Goal: Navigation & Orientation: Find specific page/section

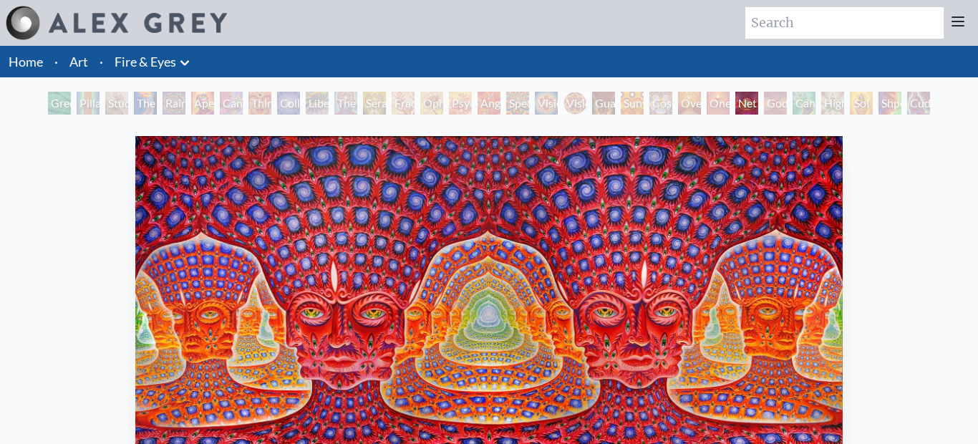
click at [920, 102] on div "Cuddle" at bounding box center [918, 103] width 23 height 23
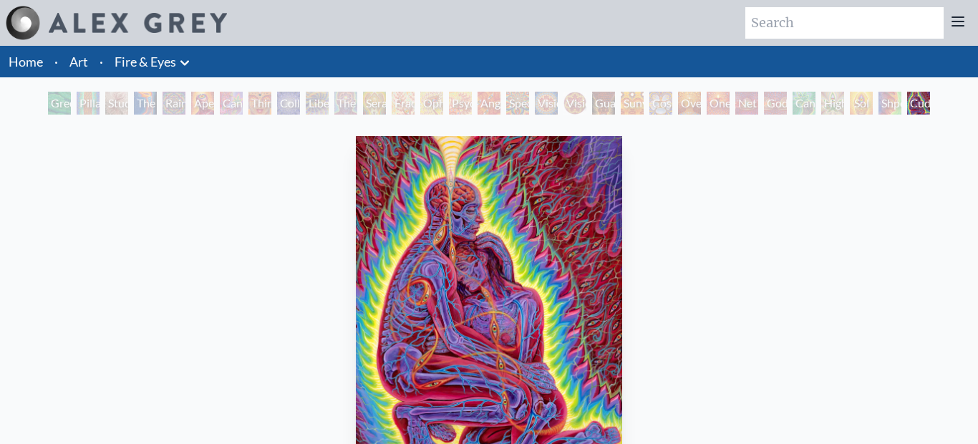
click at [902, 101] on div "Shpongled" at bounding box center [890, 103] width 23 height 23
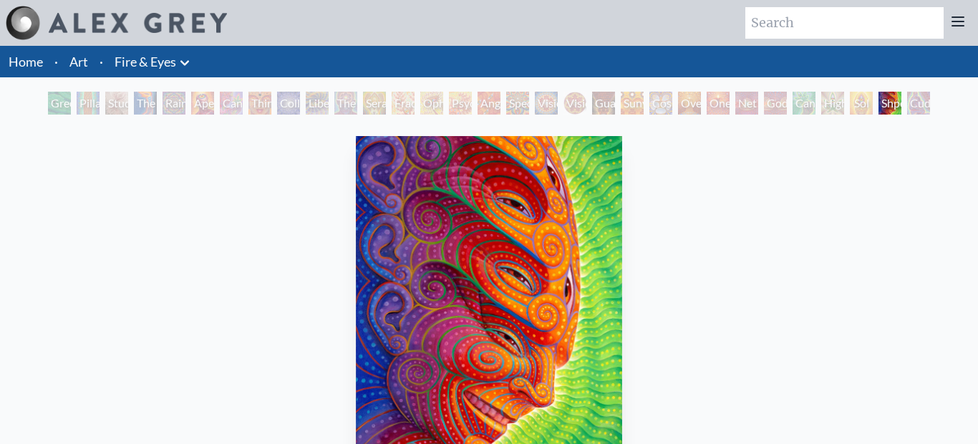
click at [850, 102] on div "Sol Invictus" at bounding box center [861, 103] width 23 height 23
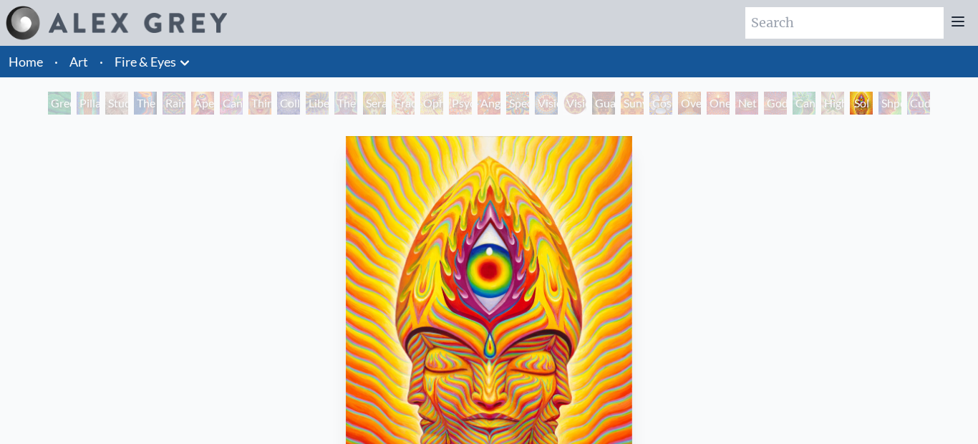
click at [639, 105] on div "Sunyata" at bounding box center [632, 103] width 23 height 23
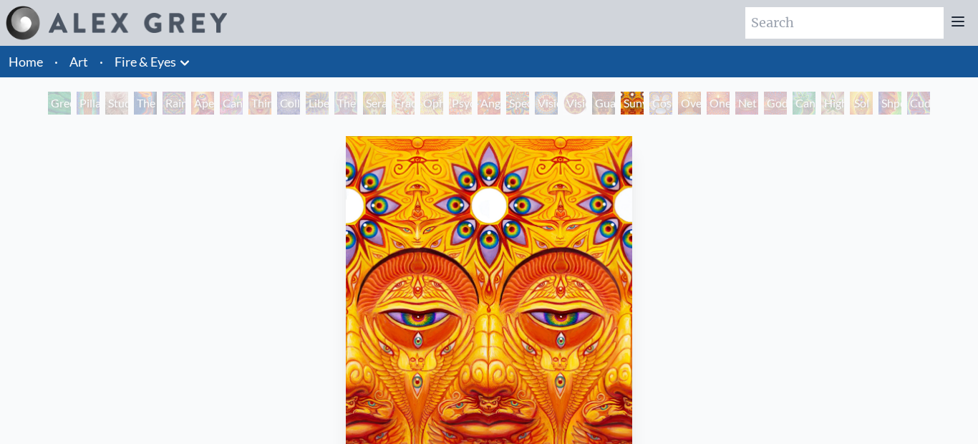
click at [48, 107] on div "Green Hand" at bounding box center [59, 103] width 23 height 23
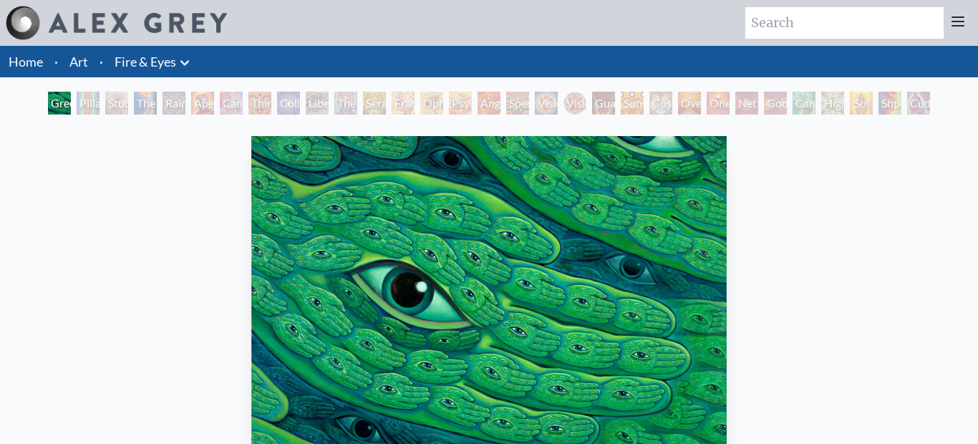
click at [100, 100] on div "Pillar of Awareness" at bounding box center [88, 103] width 23 height 23
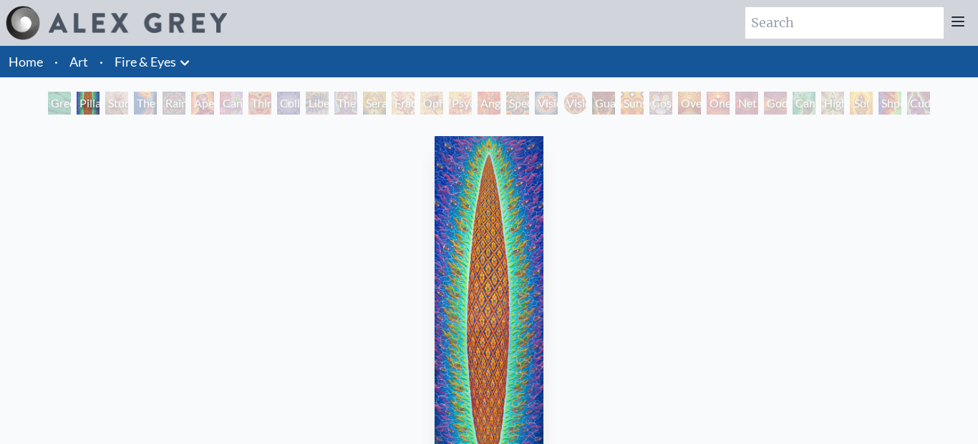
click at [184, 59] on icon at bounding box center [184, 62] width 17 height 17
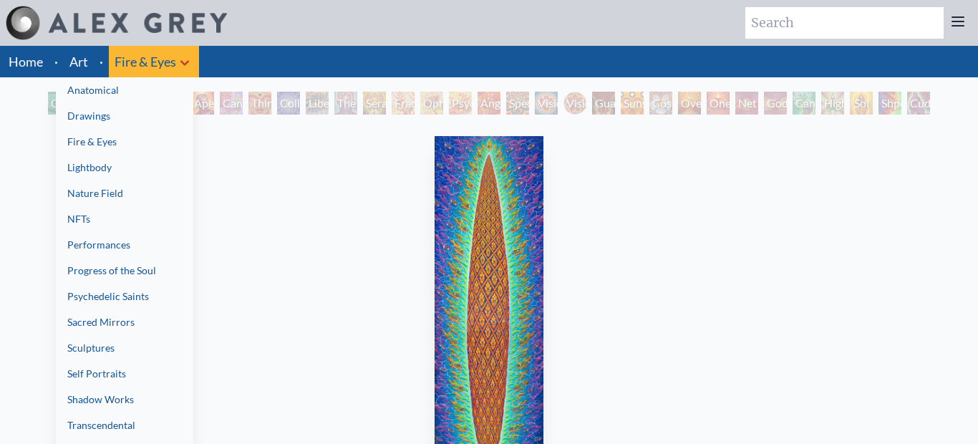
click at [121, 117] on link "Drawings" at bounding box center [125, 116] width 138 height 26
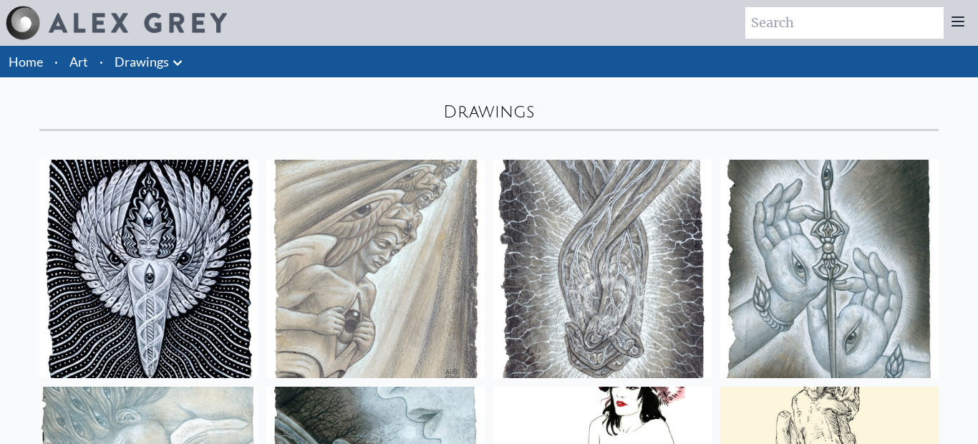
click at [181, 67] on icon at bounding box center [177, 62] width 17 height 17
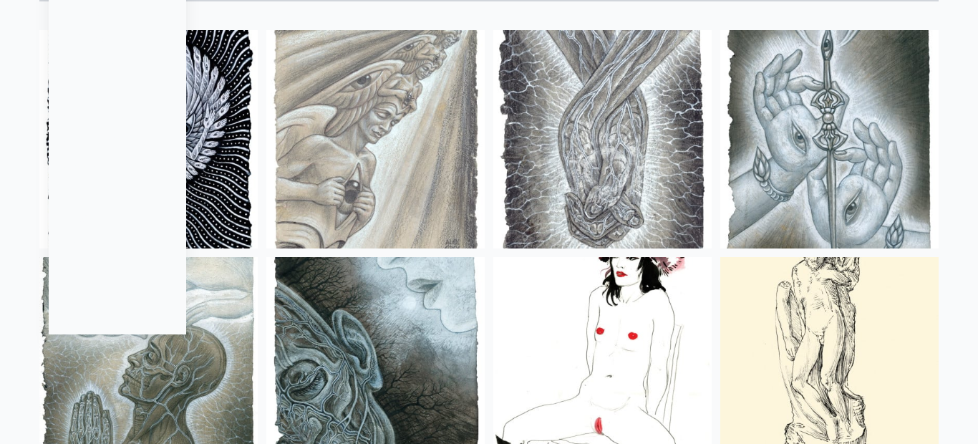
scroll to position [189, 0]
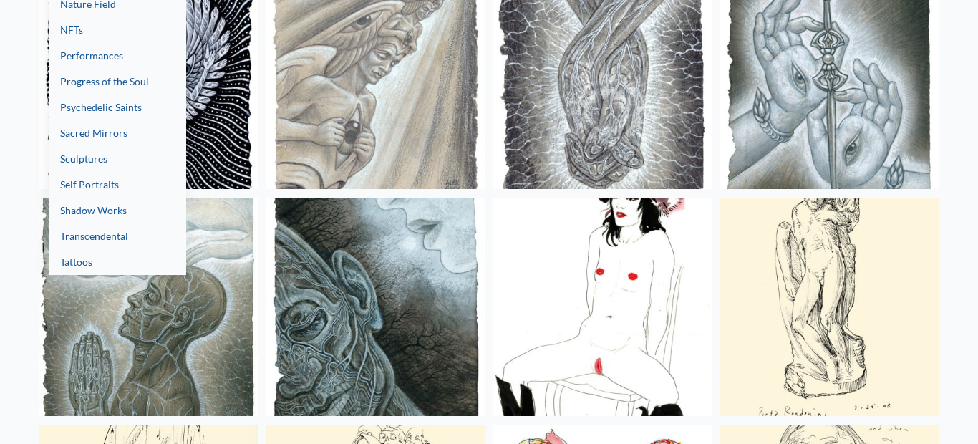
click at [112, 237] on link "Transcendental" at bounding box center [118, 236] width 138 height 26
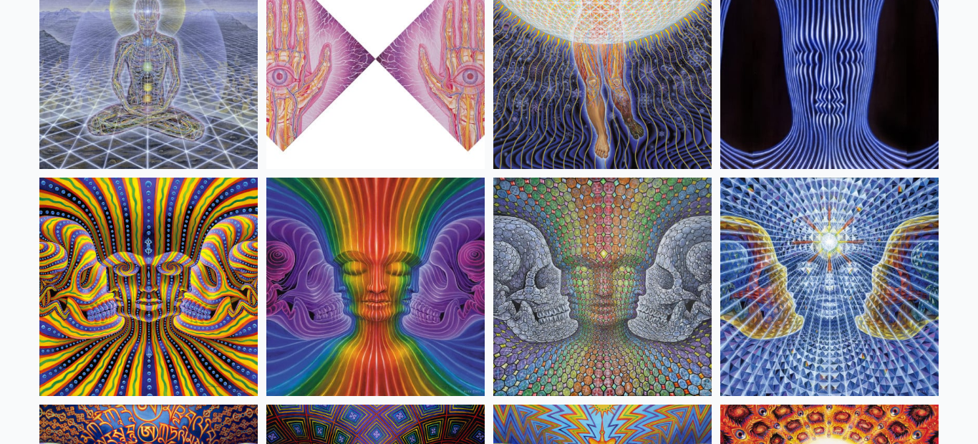
scroll to position [1134, 0]
